Goal: Task Accomplishment & Management: Use online tool/utility

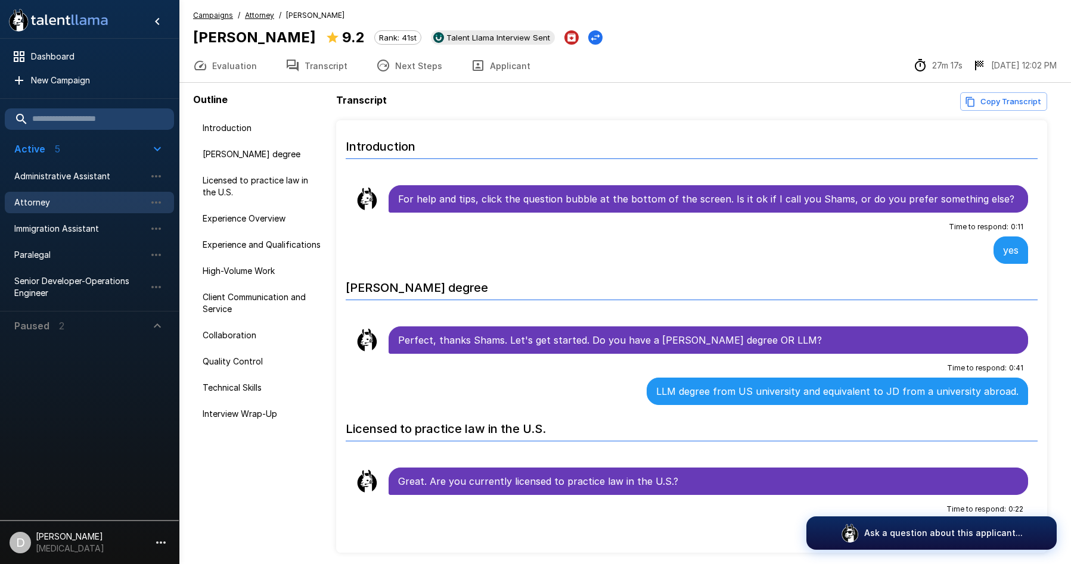
scroll to position [46, 0]
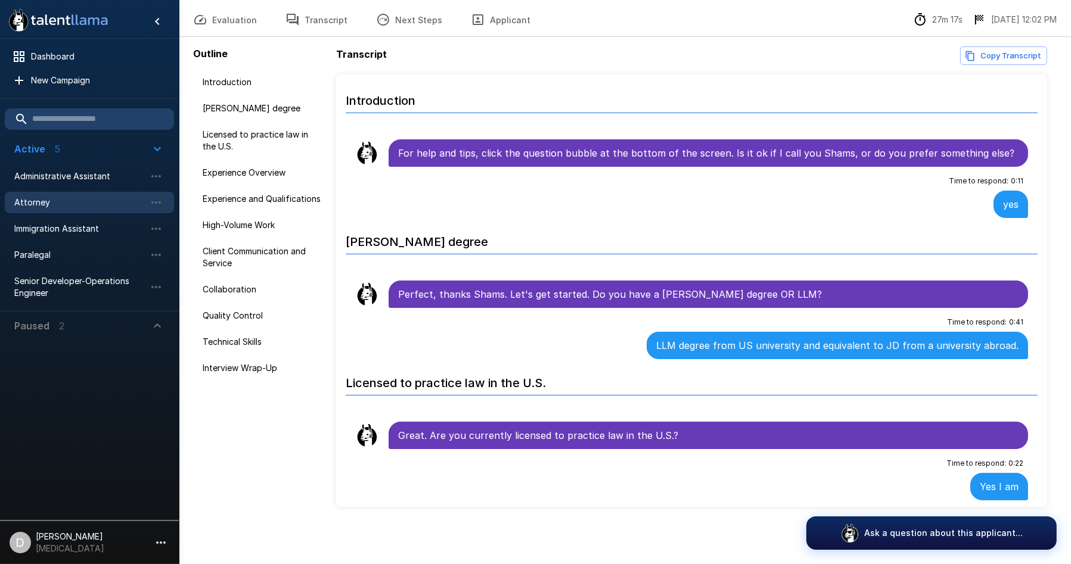
click at [76, 209] on div "Attorney" at bounding box center [89, 202] width 169 height 21
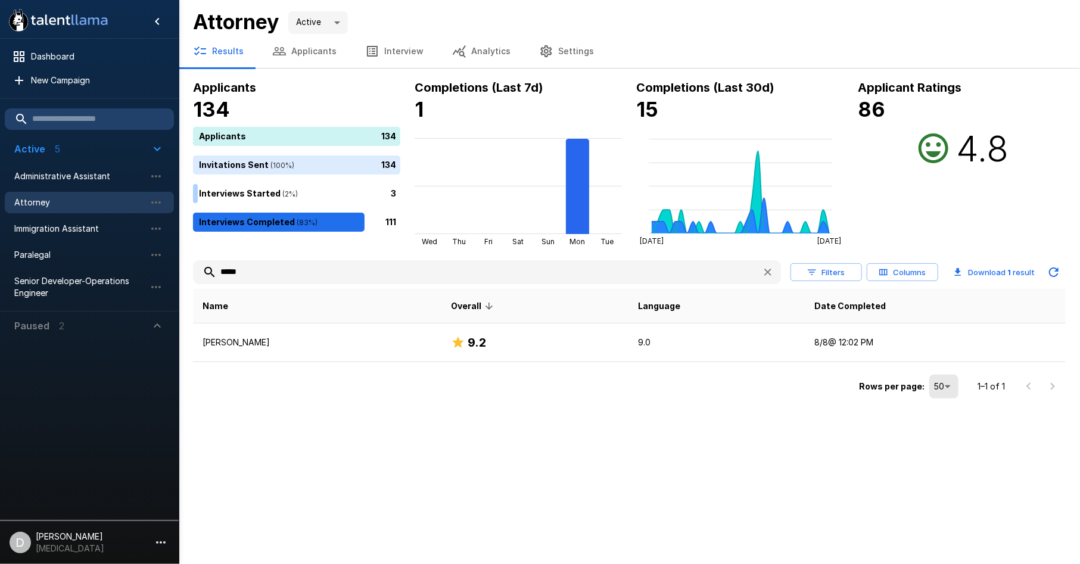
drag, startPoint x: 251, startPoint y: 271, endPoint x: 189, endPoint y: 271, distance: 61.4
click at [189, 271] on div "Applicants 134 Applicants 134 Invitations Sent ( 100 %) 134 Interviews Started …" at bounding box center [629, 240] width 901 height 324
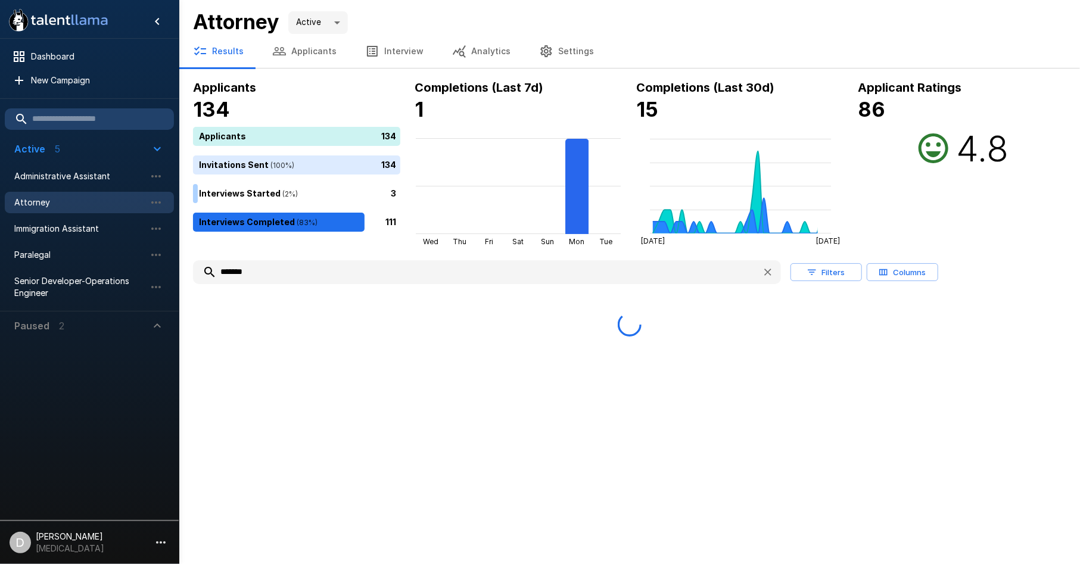
type input "*******"
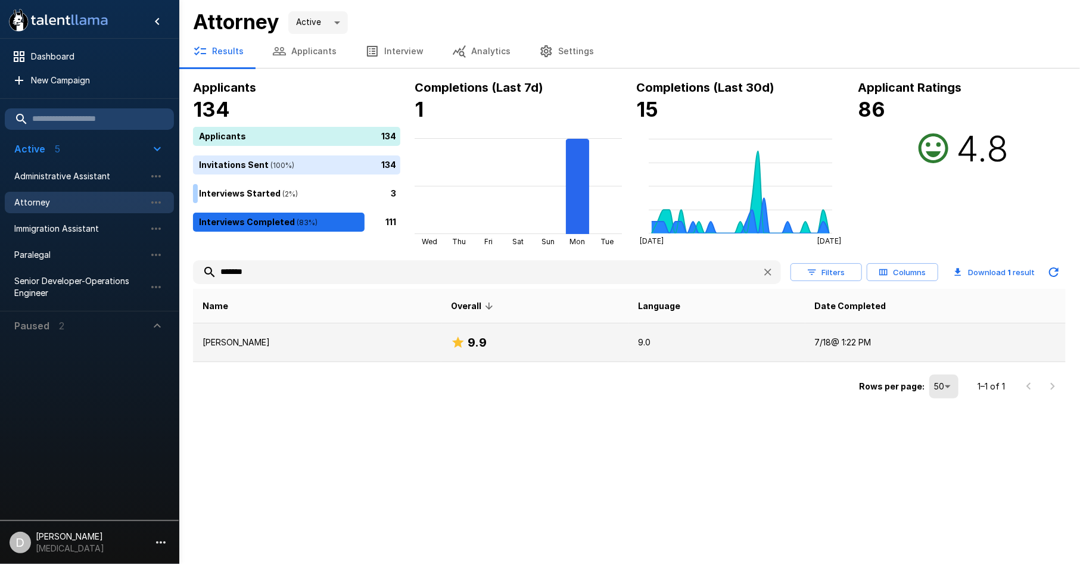
click at [299, 354] on td "[PERSON_NAME]" at bounding box center [317, 343] width 248 height 39
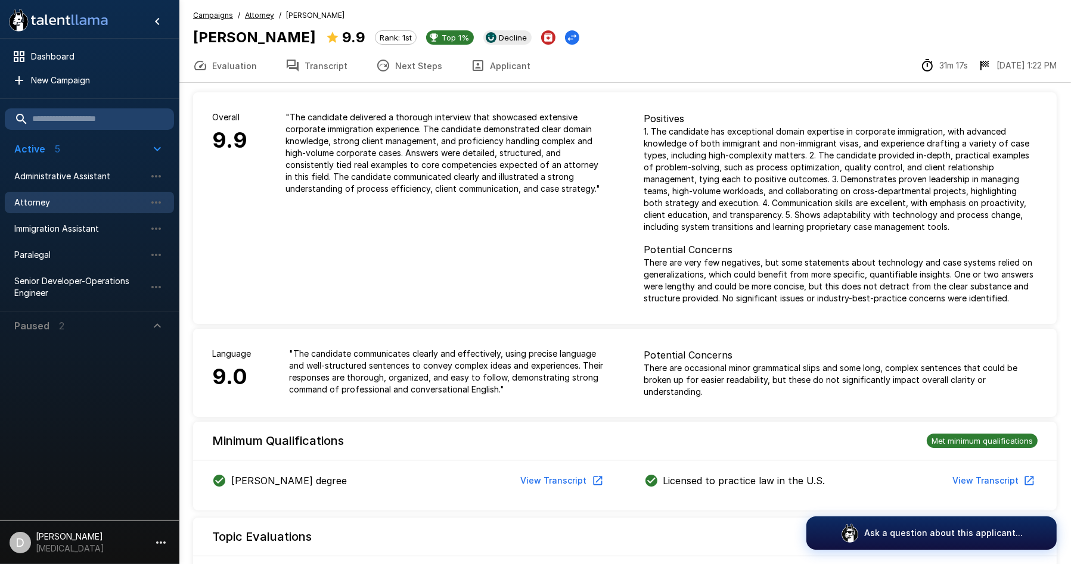
click at [309, 73] on button "Transcript" at bounding box center [316, 65] width 91 height 33
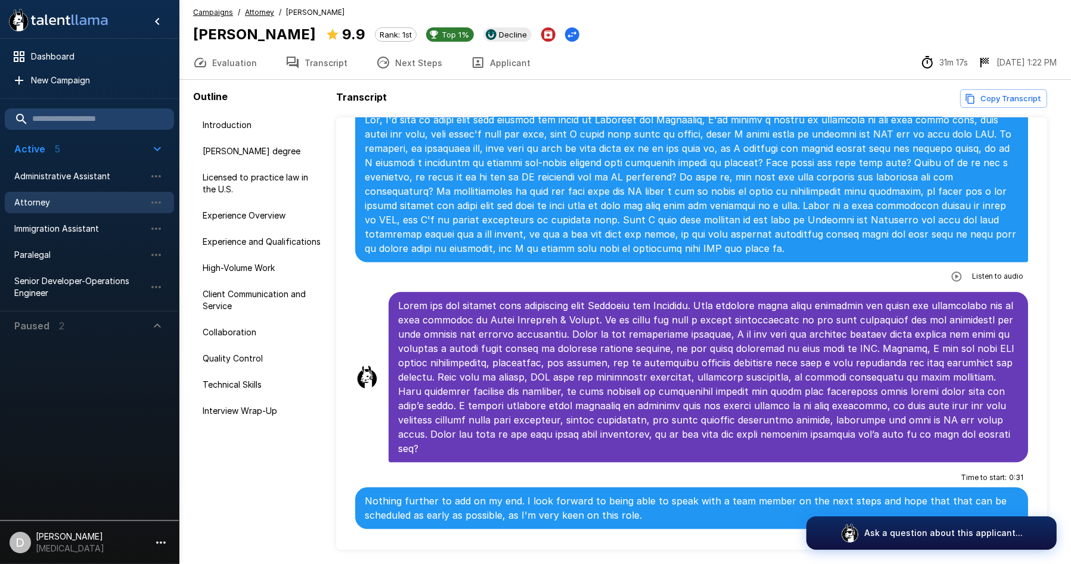
scroll to position [46, 0]
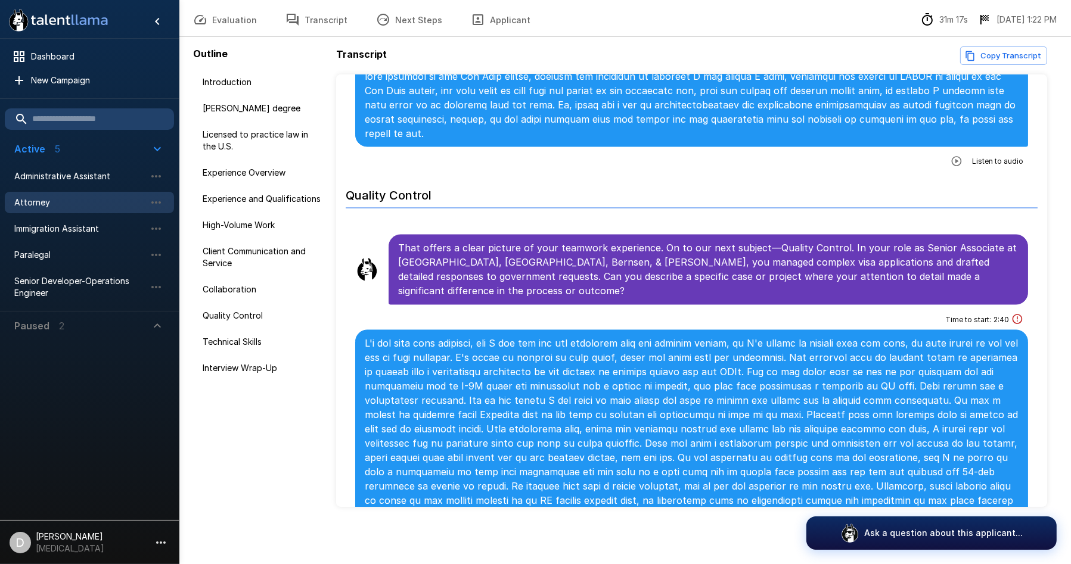
scroll to position [2447, 0]
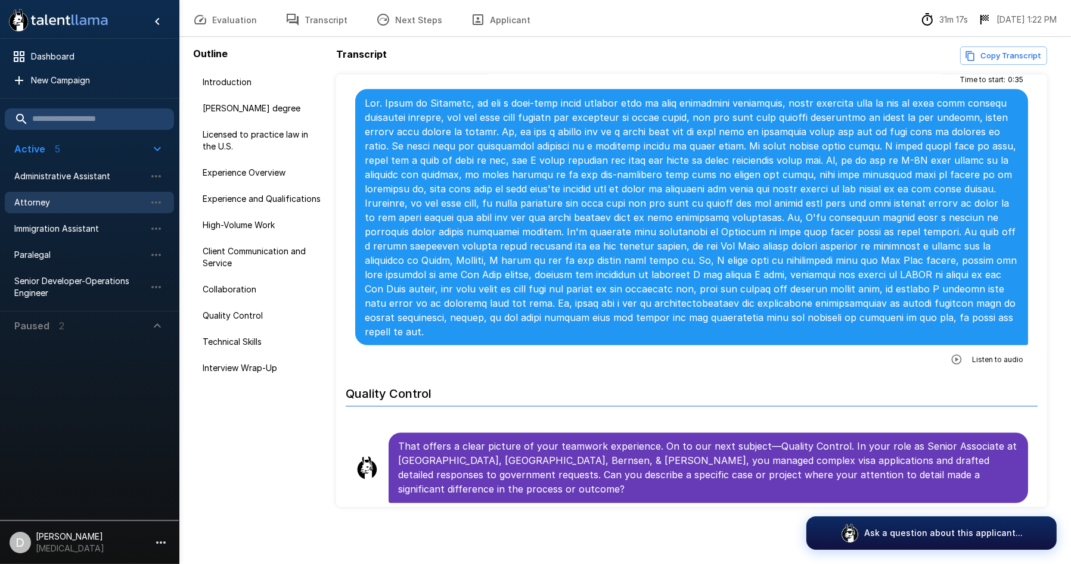
click at [550, 375] on h6 "Quality Control" at bounding box center [692, 391] width 692 height 32
